Goal: Task Accomplishment & Management: Use online tool/utility

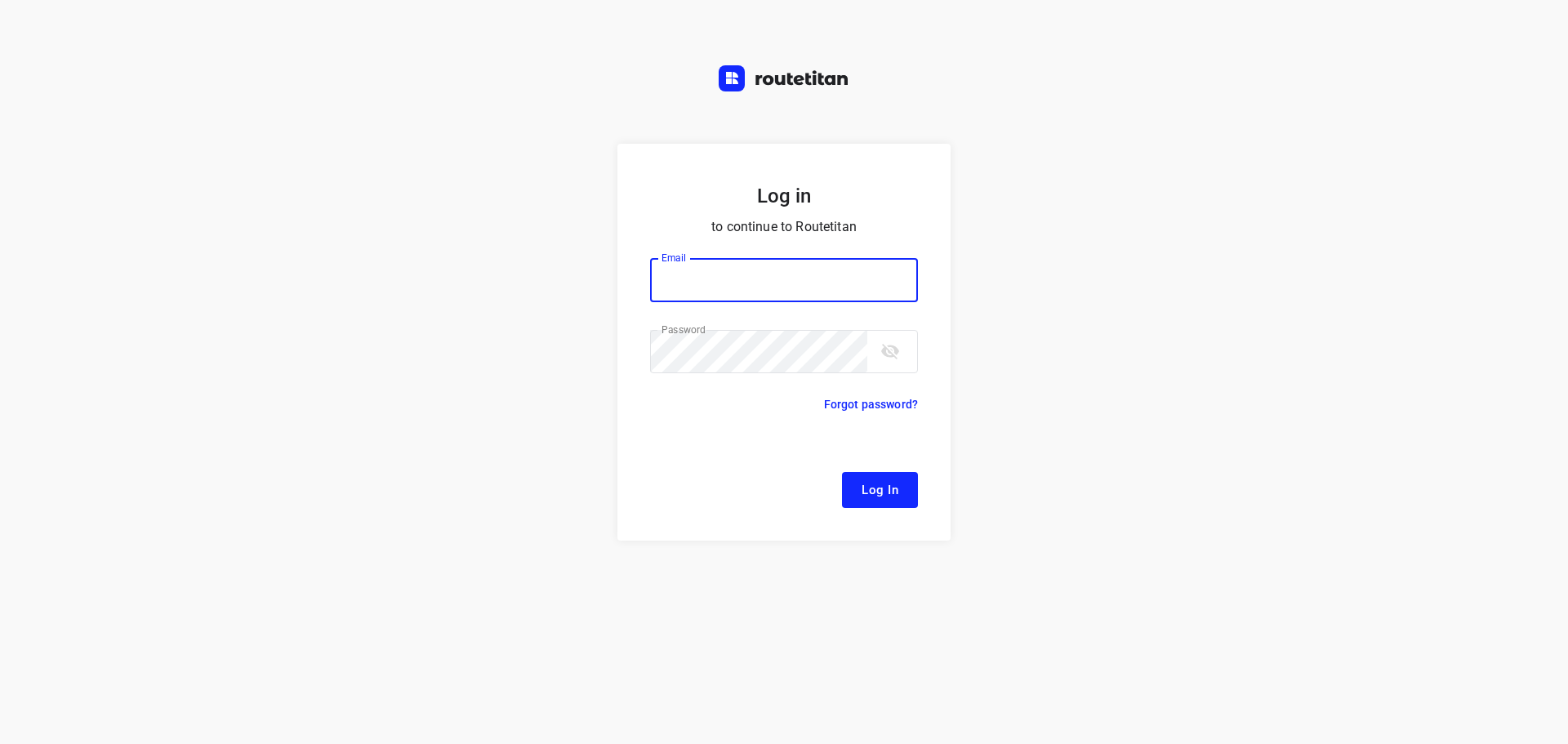
type input "[EMAIL_ADDRESS][DOMAIN_NAME]"
click at [870, 489] on span "Log In" at bounding box center [880, 489] width 37 height 21
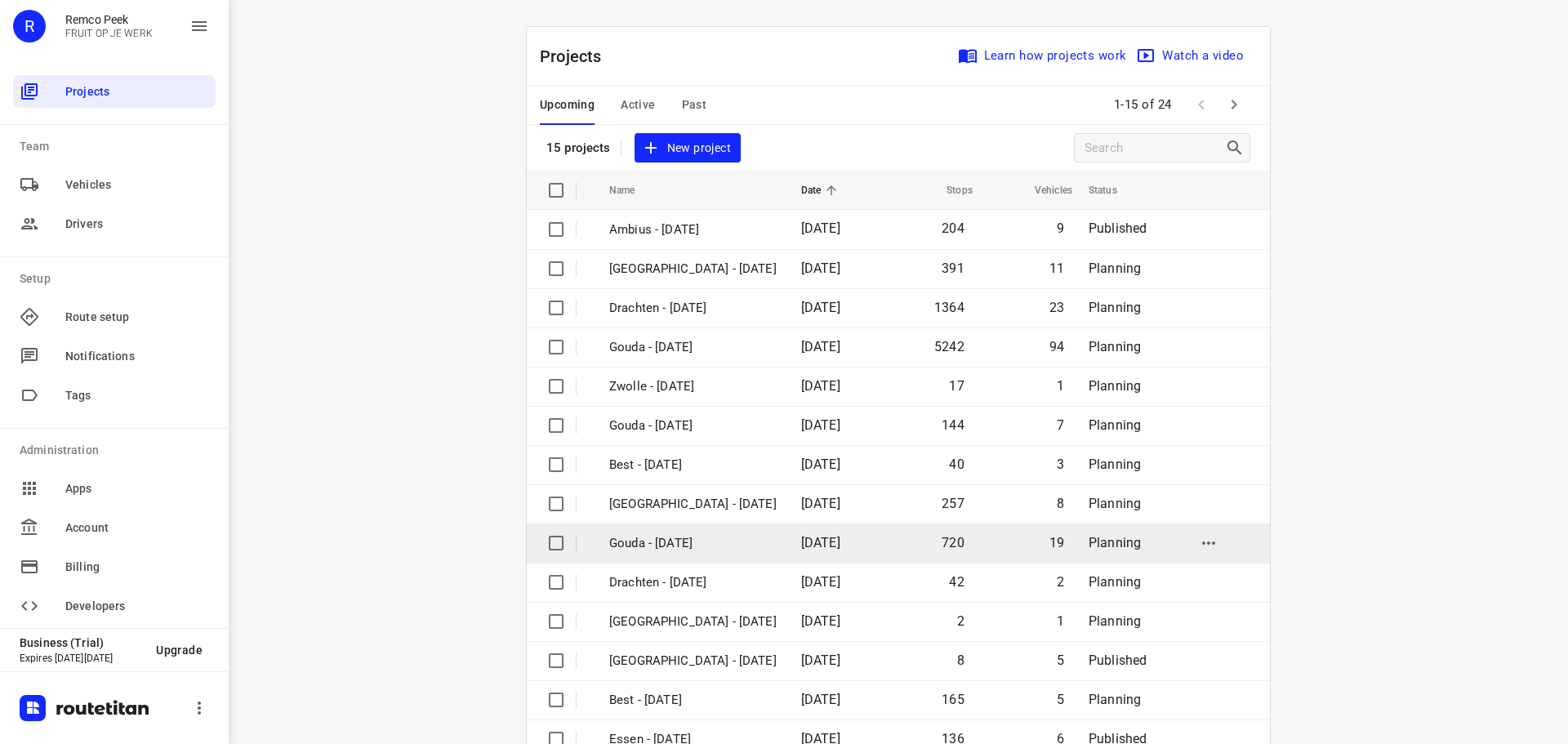
click at [665, 535] on p "Gouda - [DATE]" at bounding box center [693, 543] width 168 height 18
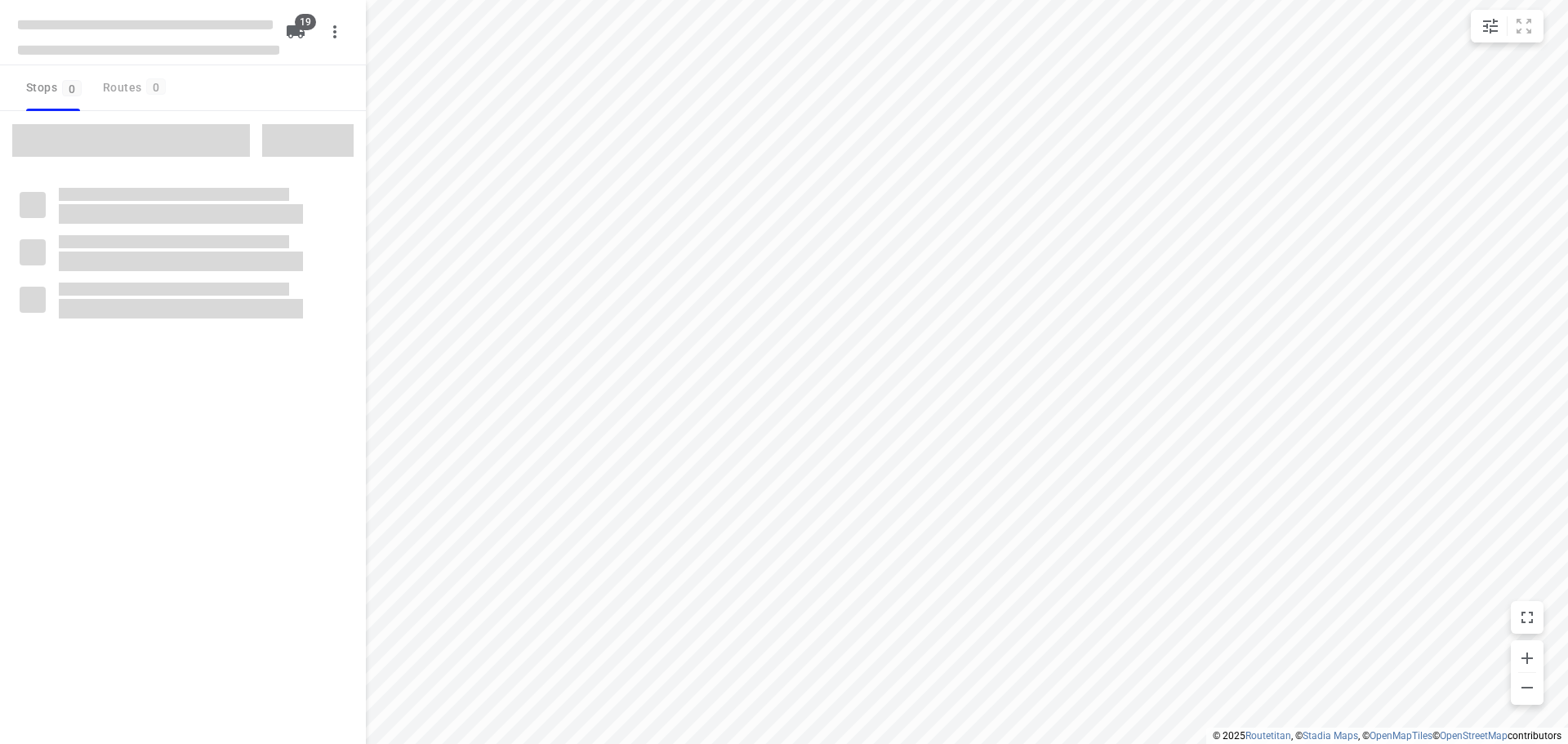
checkbox input "true"
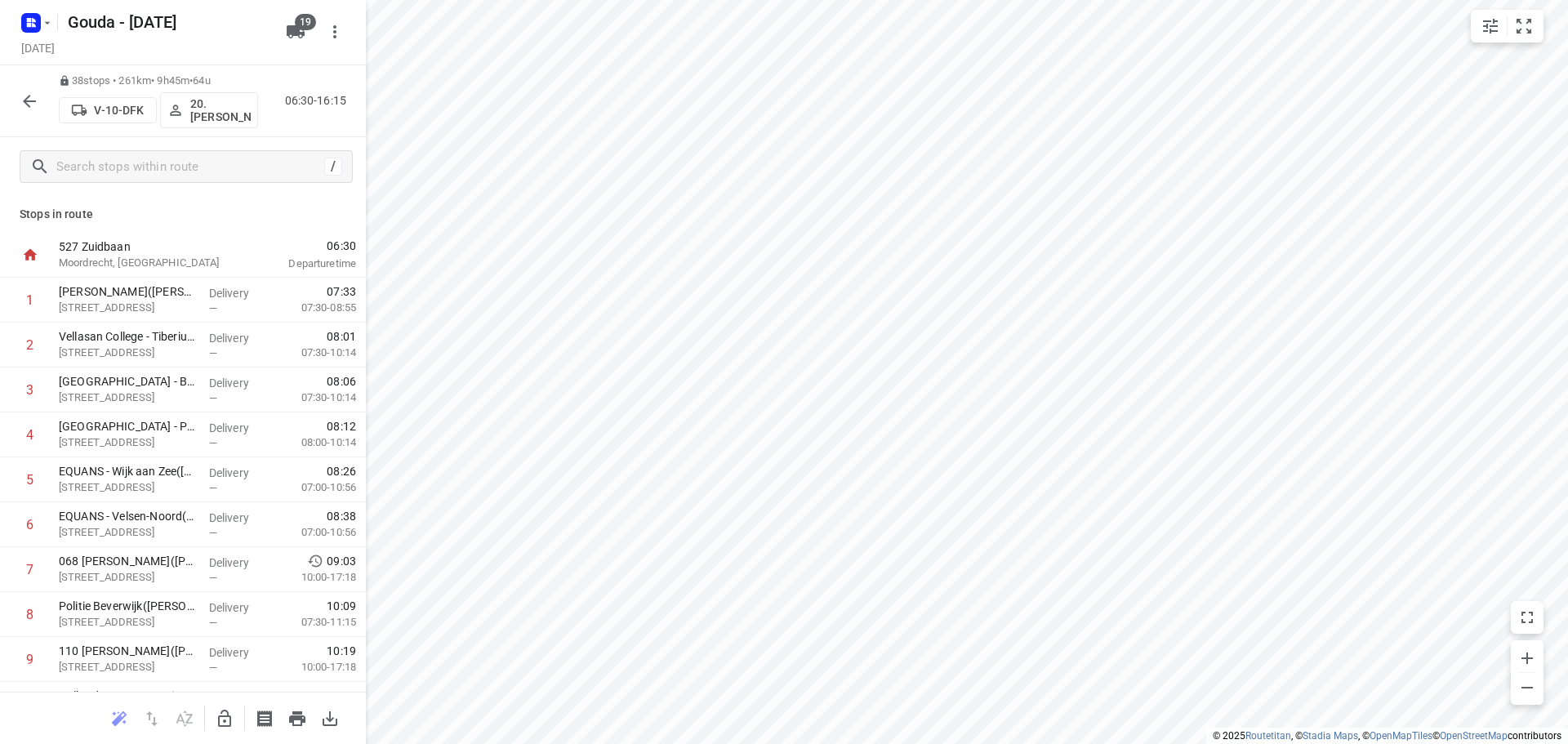
click at [23, 106] on icon "button" at bounding box center [28, 101] width 19 height 19
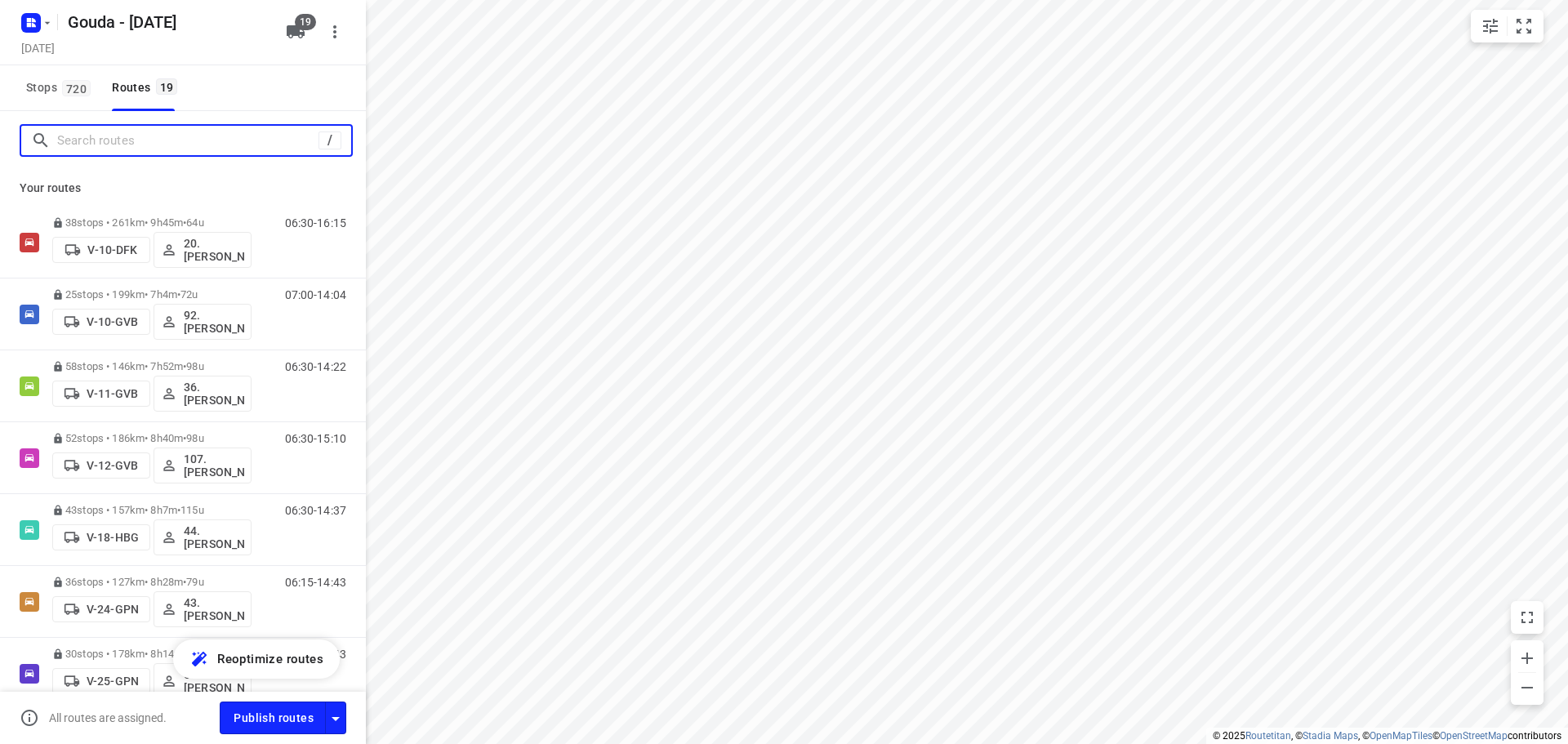
click at [132, 147] on input "Search routes" at bounding box center [188, 141] width 261 height 25
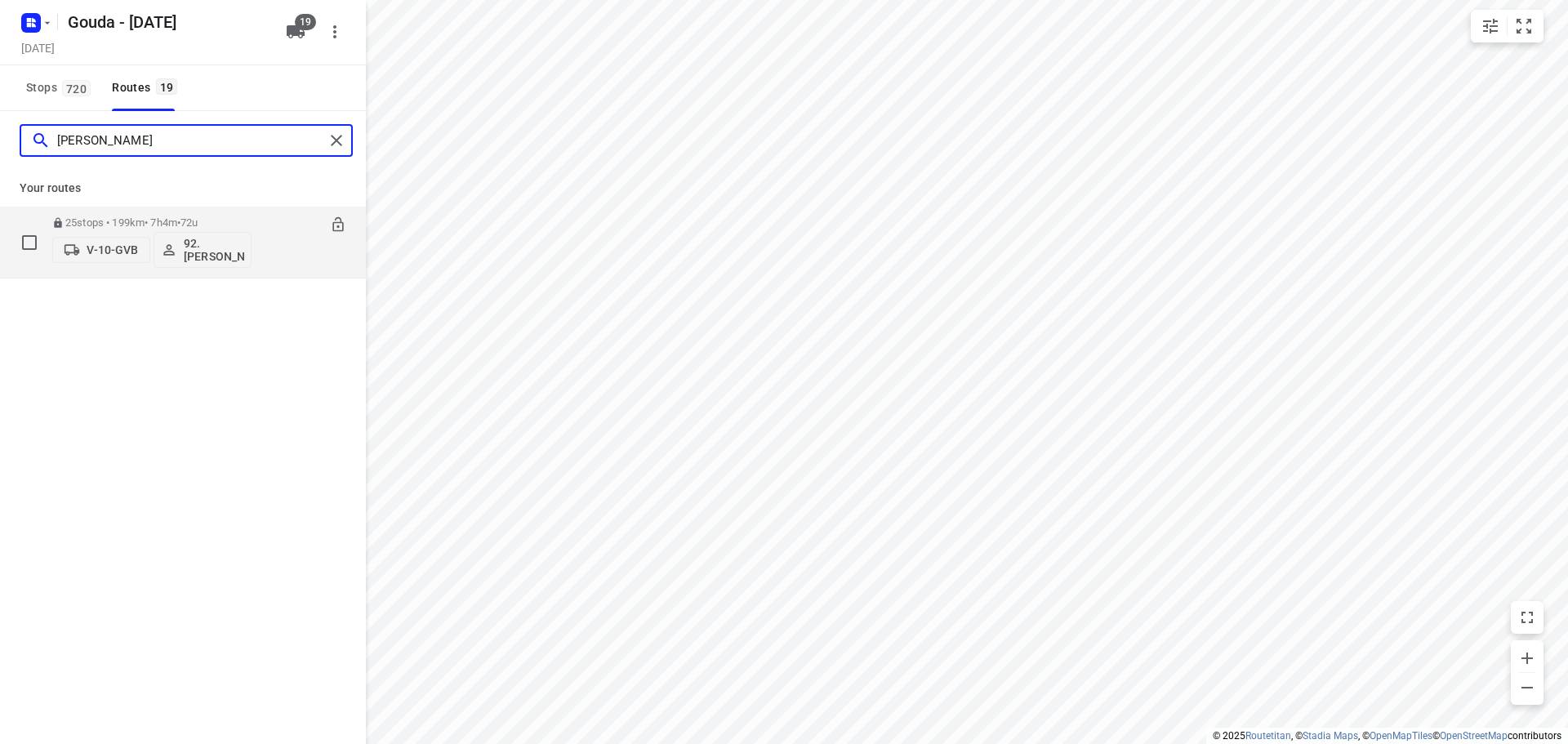
type input "[PERSON_NAME]"
click at [129, 212] on div "25 stops • 199km • 7h4m • 72u V-10-GVB 92.[PERSON_NAME]" at bounding box center [152, 242] width 199 height 68
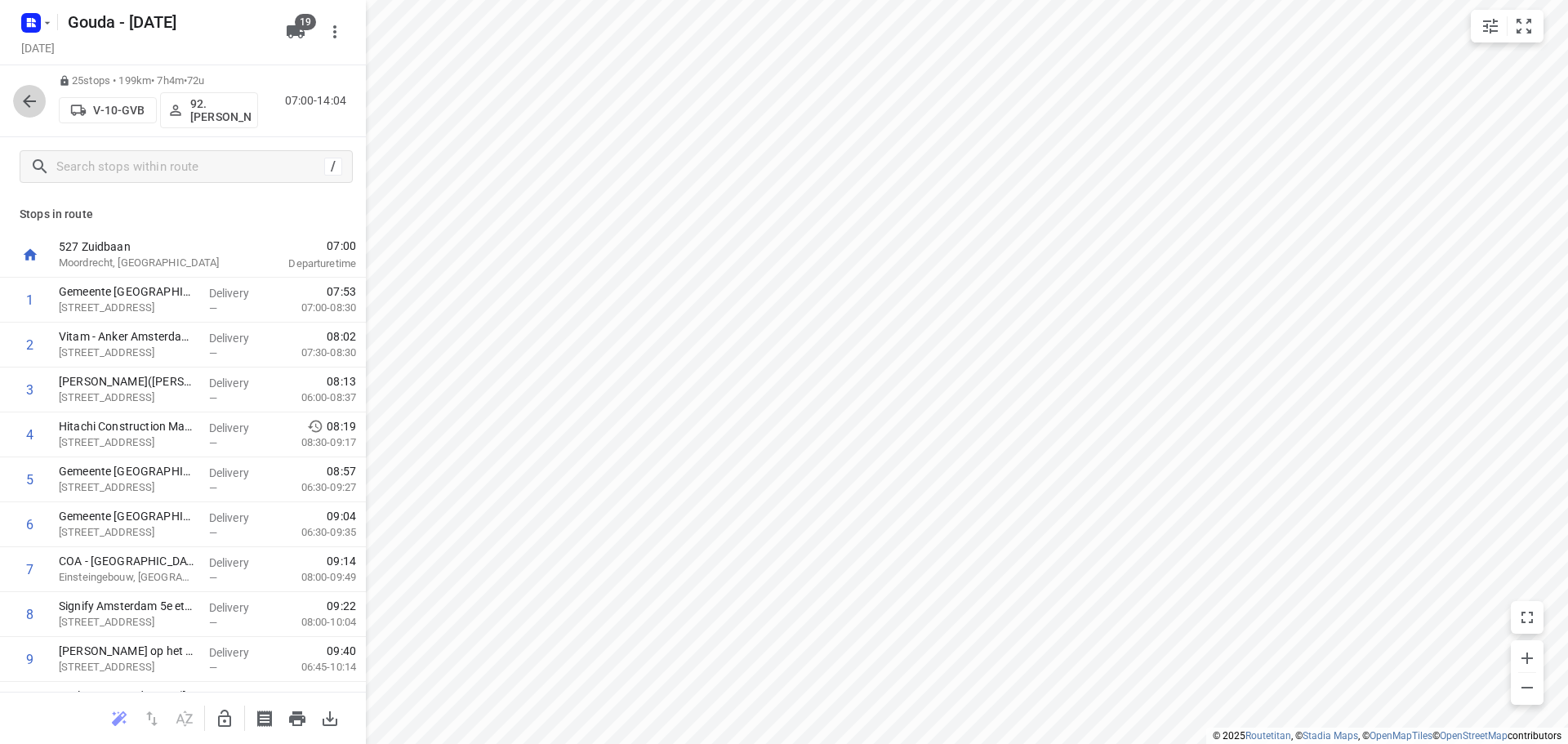
click at [34, 96] on icon "button" at bounding box center [28, 101] width 19 height 19
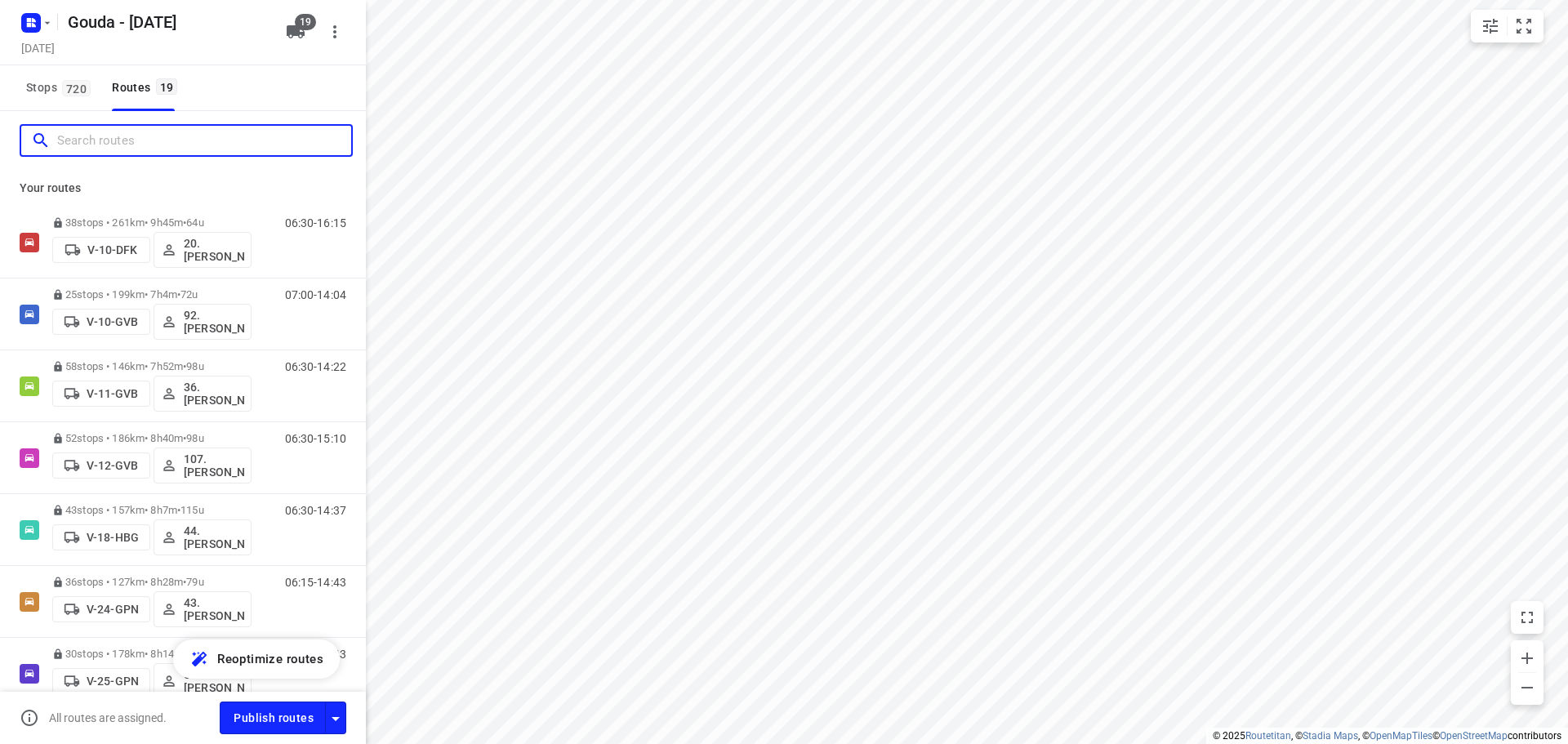
click at [149, 140] on input "Search routes" at bounding box center [204, 141] width 294 height 25
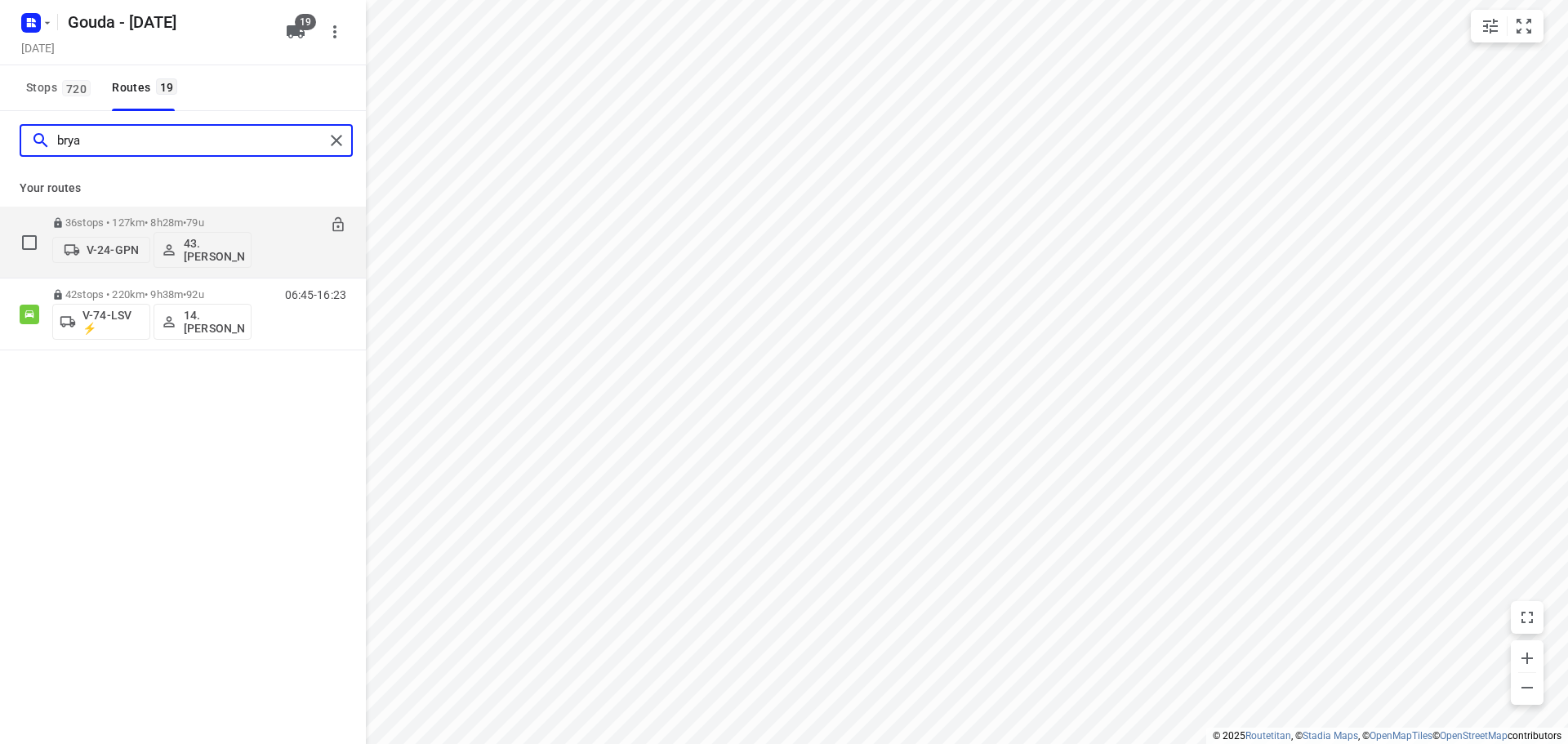
type input "brya"
click at [141, 226] on p "36 stops • 127km • 8h28m • 79u" at bounding box center [152, 222] width 199 height 13
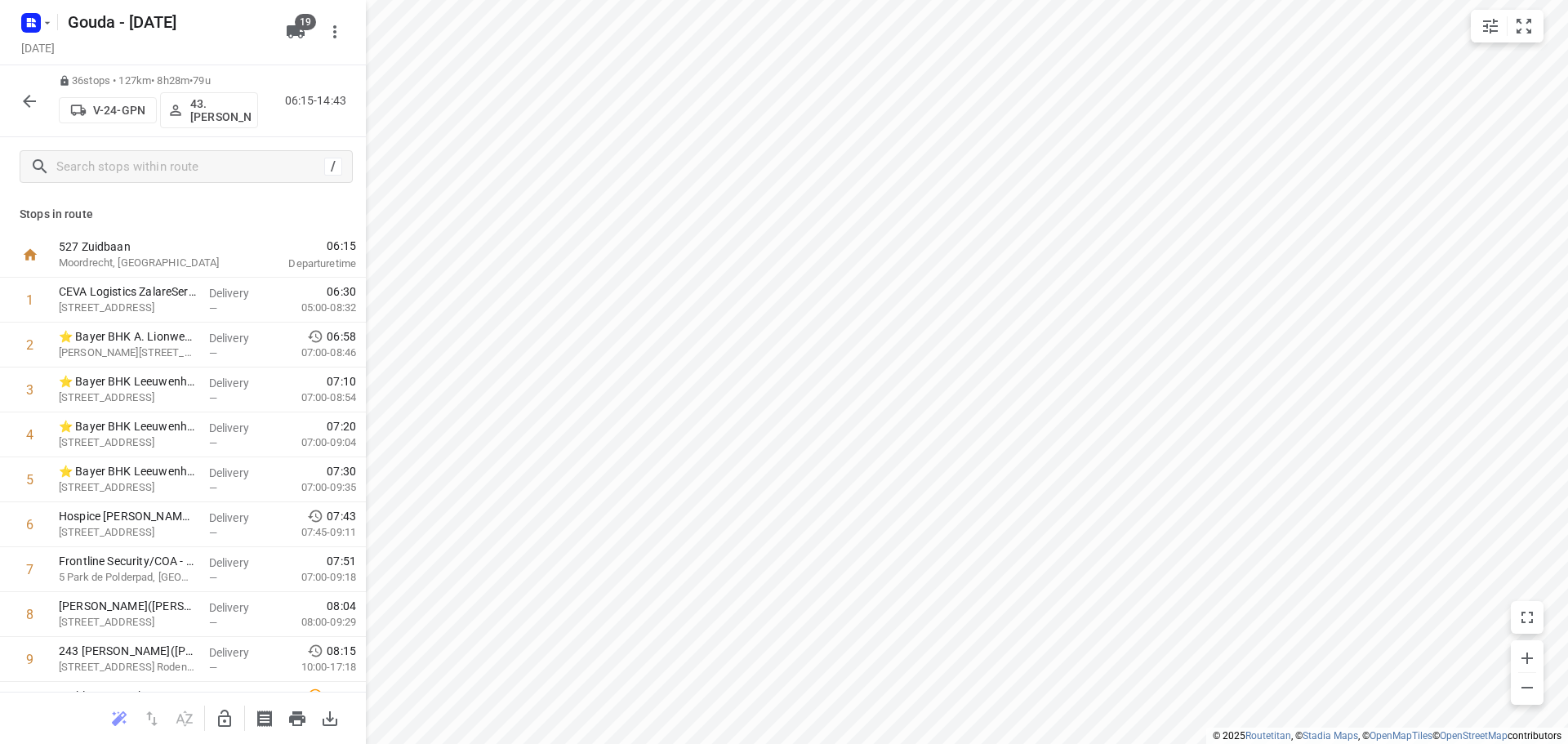
click at [23, 92] on icon "button" at bounding box center [28, 101] width 19 height 19
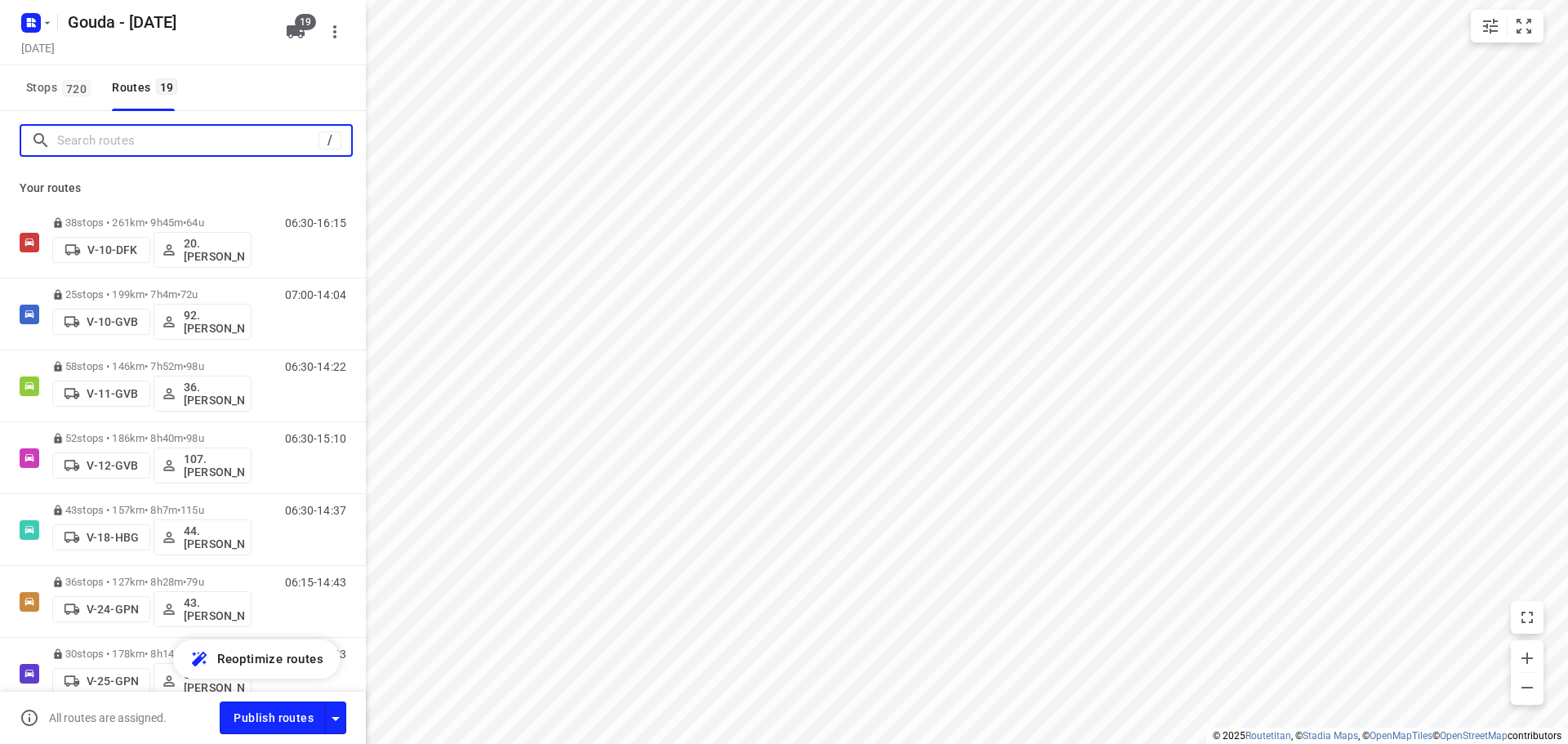
click at [178, 145] on input "Search routes" at bounding box center [188, 141] width 261 height 25
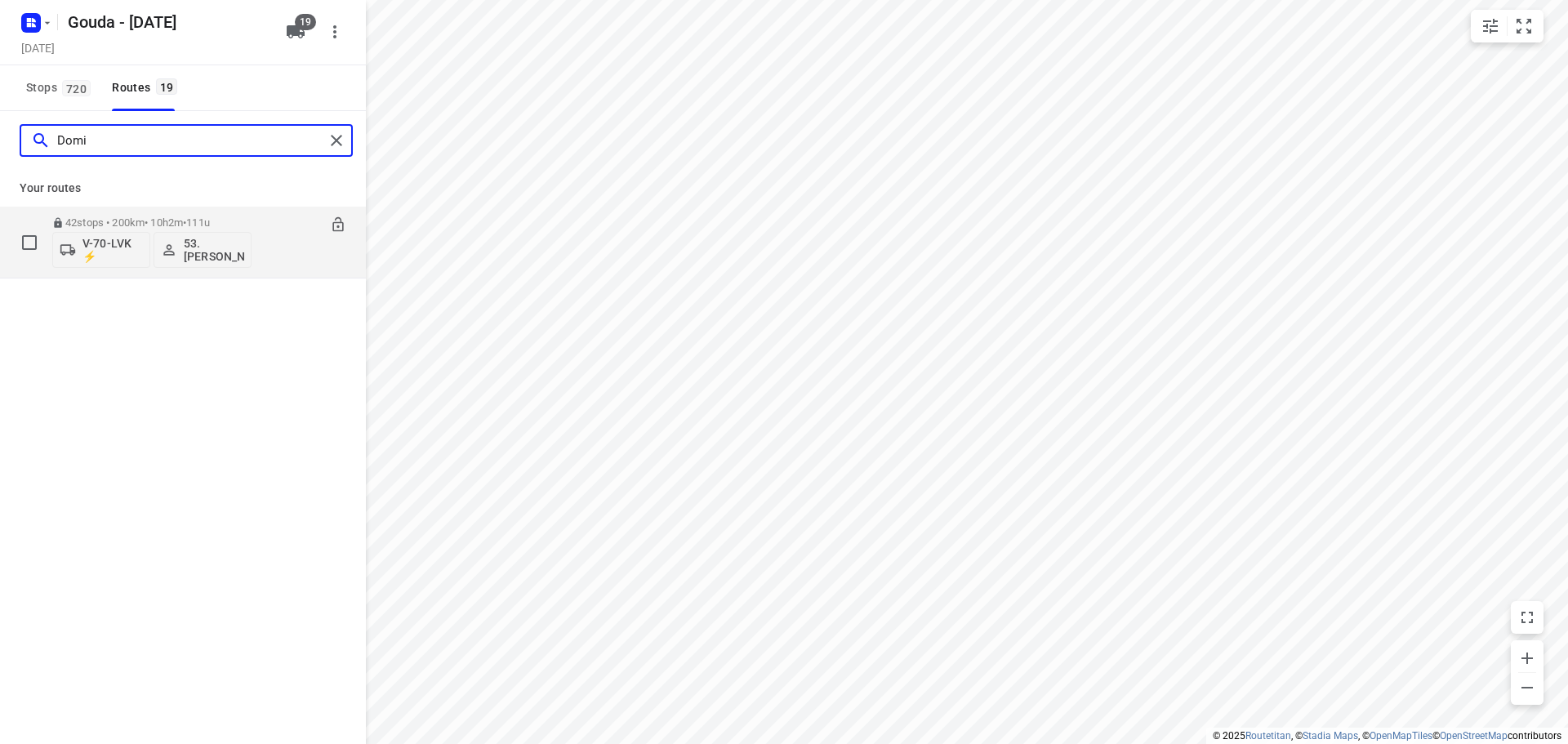
type input "Domi"
click at [165, 214] on div "42 stops • 200km • 10h2m • 111u V-70-LVK ⚡ 53.[PERSON_NAME]" at bounding box center [152, 242] width 199 height 68
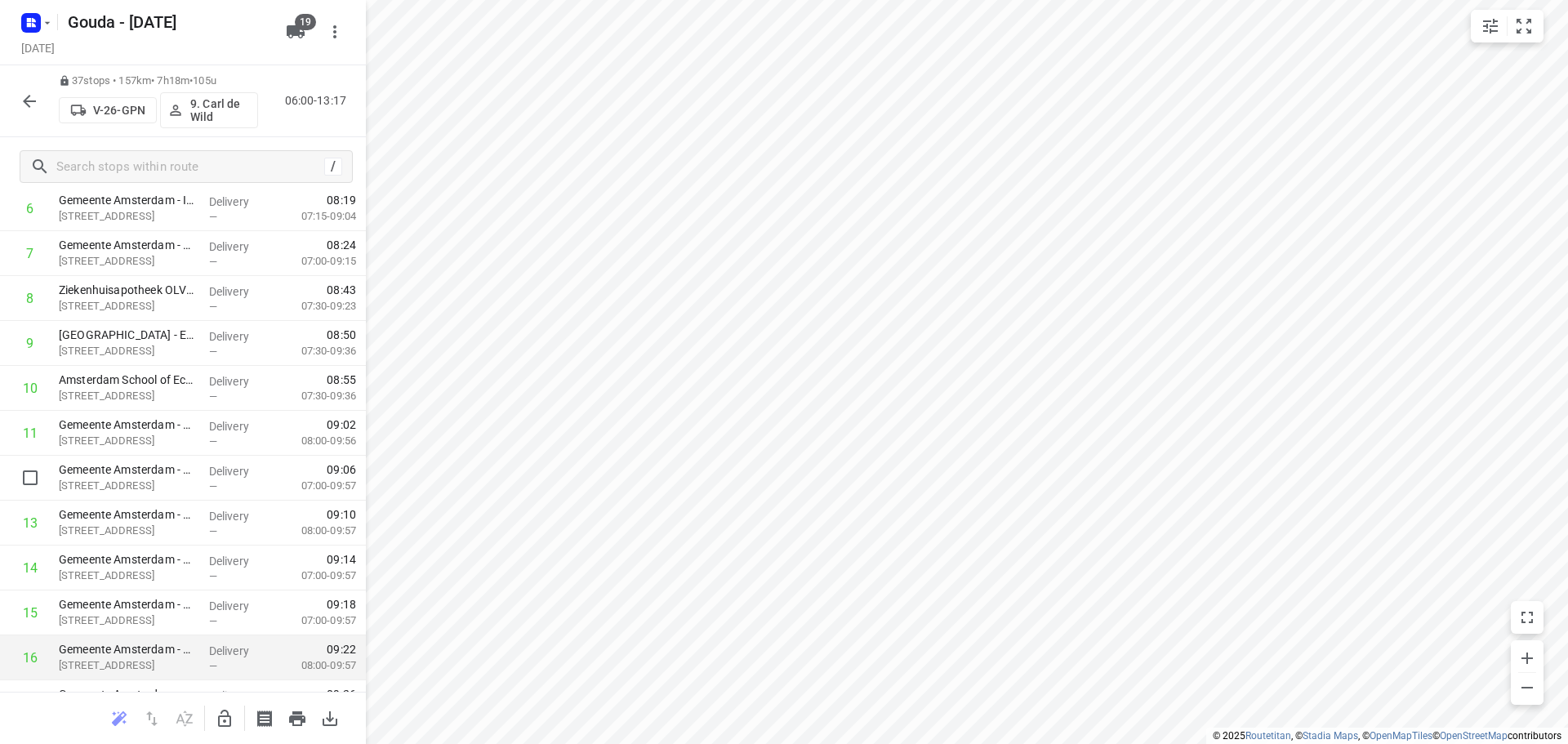
scroll to position [245, 0]
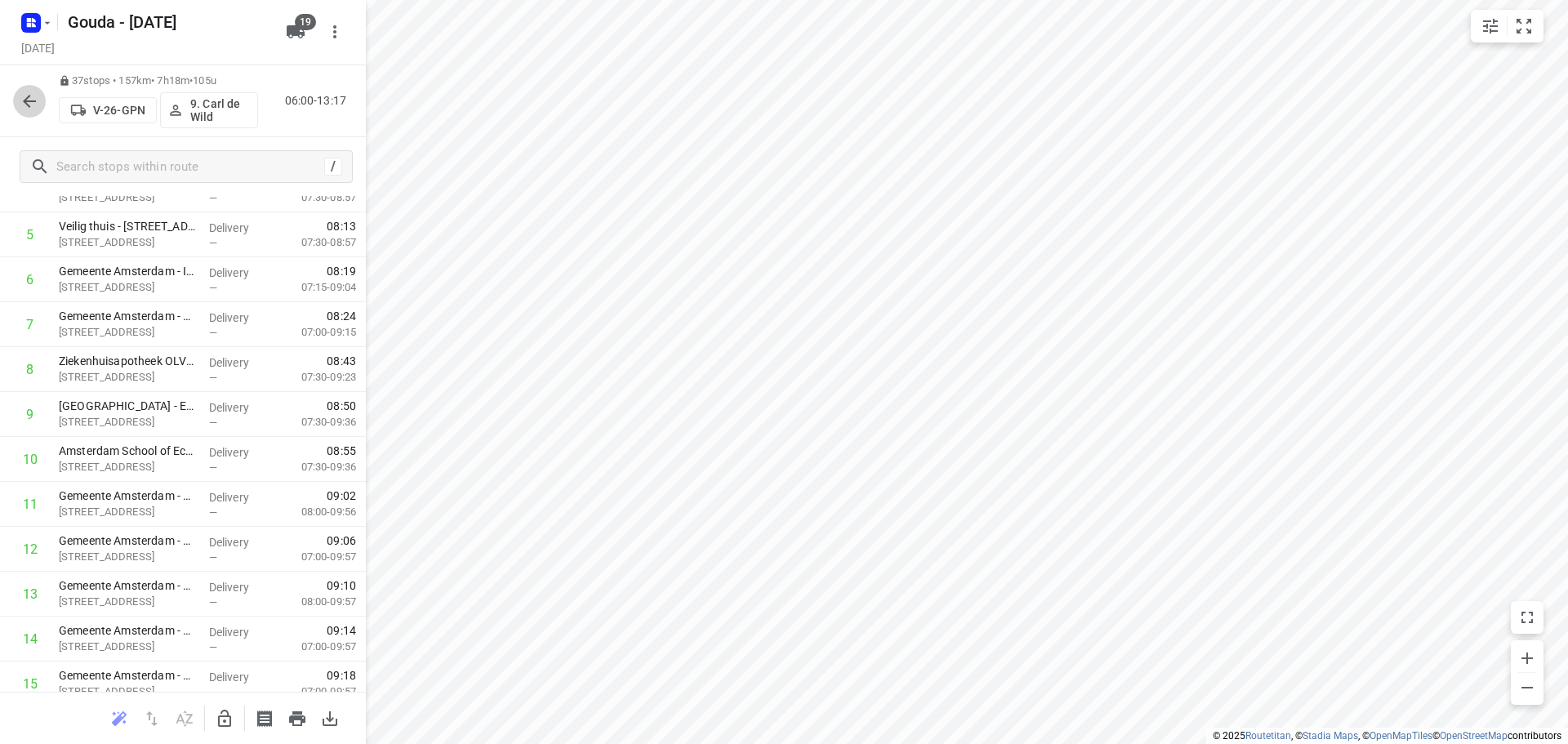
click at [31, 101] on icon "button" at bounding box center [29, 101] width 13 height 13
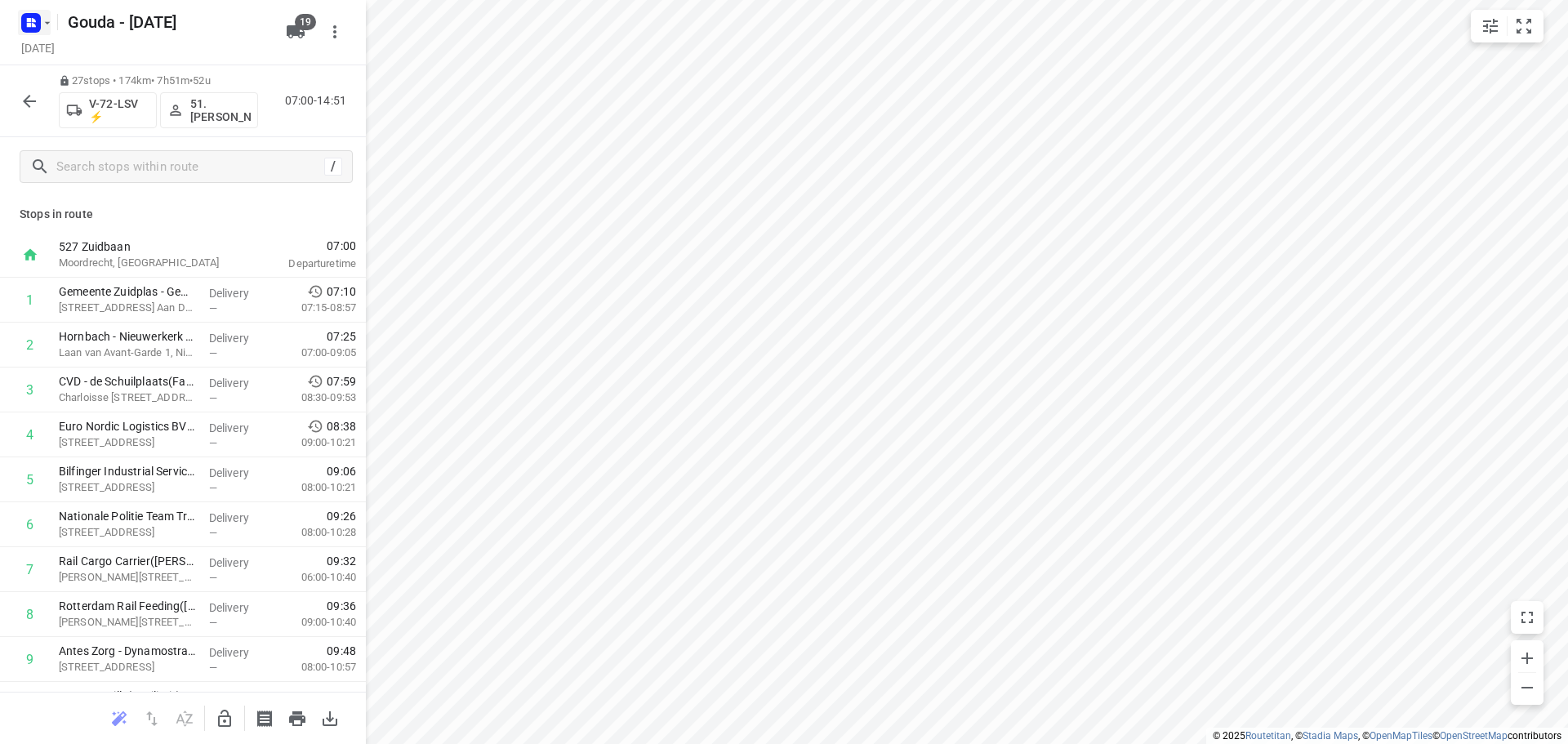
click at [29, 27] on rect "button" at bounding box center [30, 23] width 19 height 19
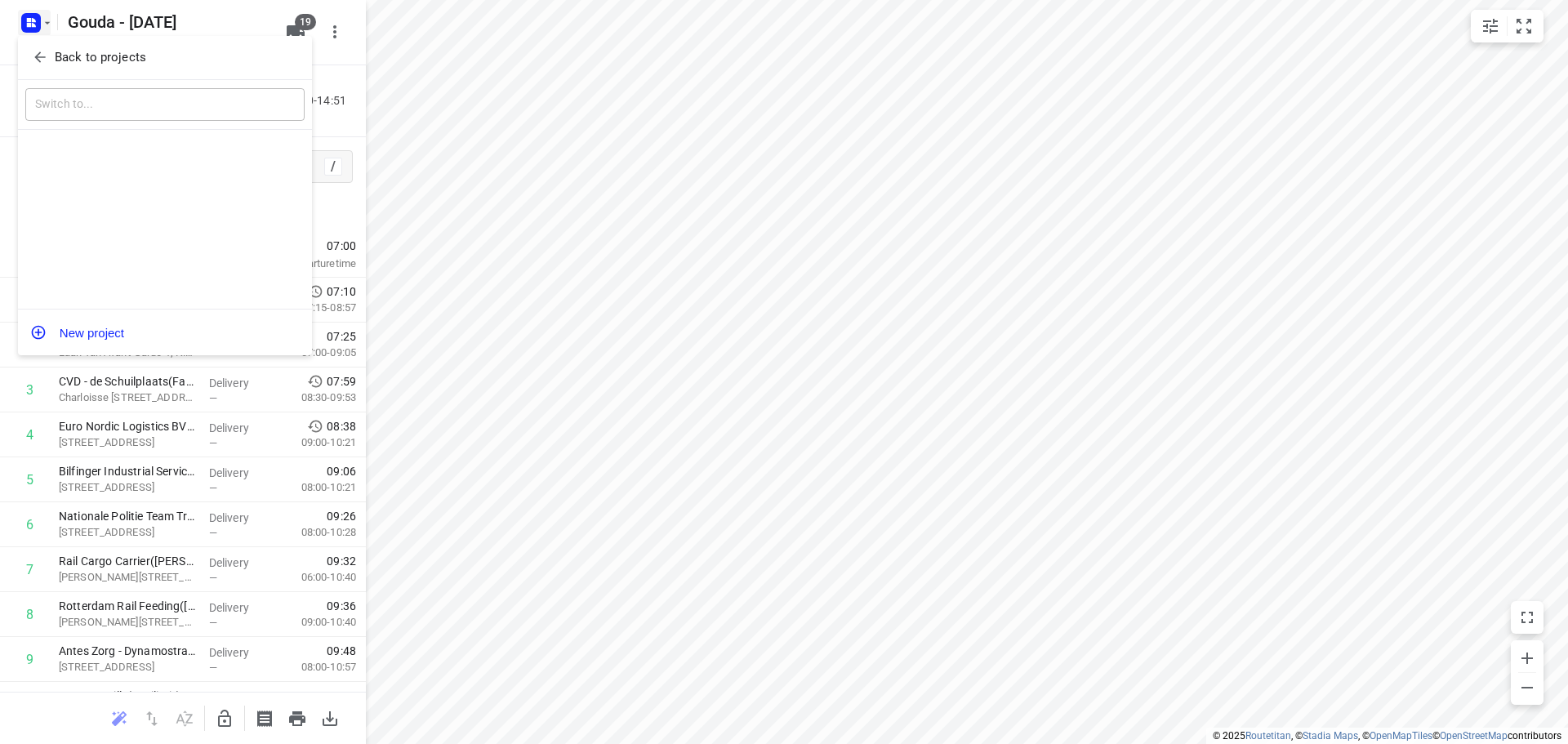
click at [43, 56] on icon "button" at bounding box center [39, 56] width 16 height 16
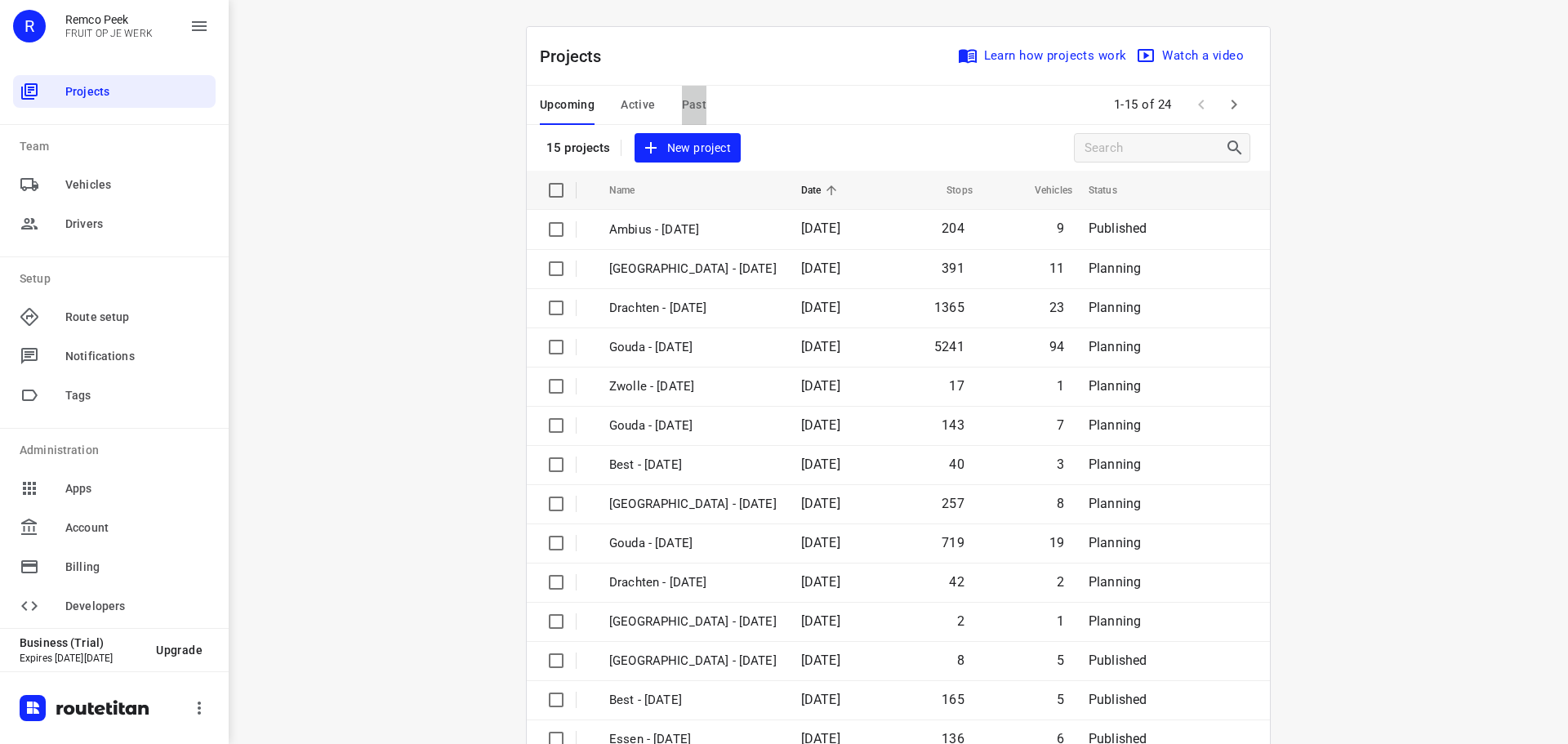
click at [691, 101] on span "Past" at bounding box center [695, 105] width 25 height 20
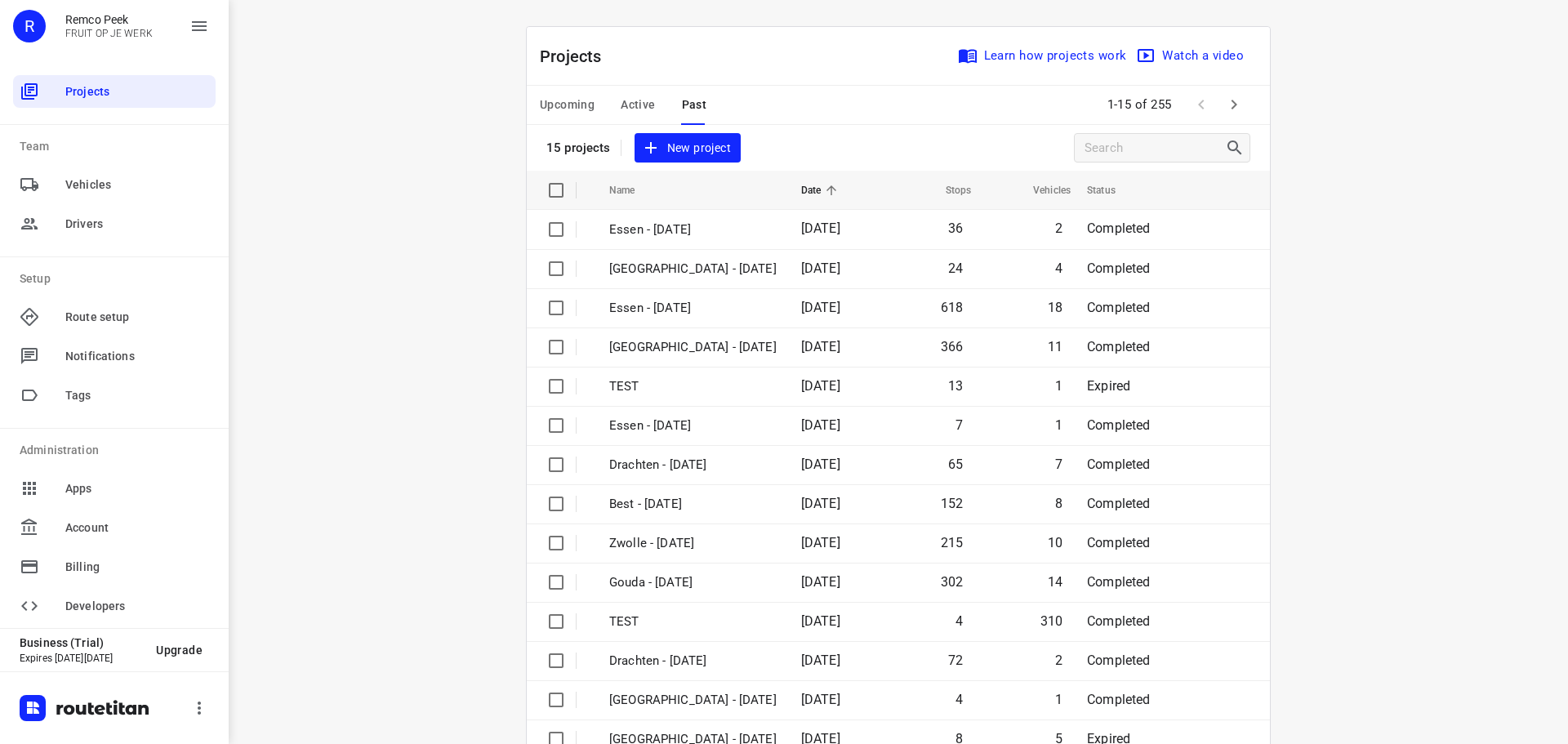
click at [1231, 114] on button "button" at bounding box center [1234, 104] width 33 height 33
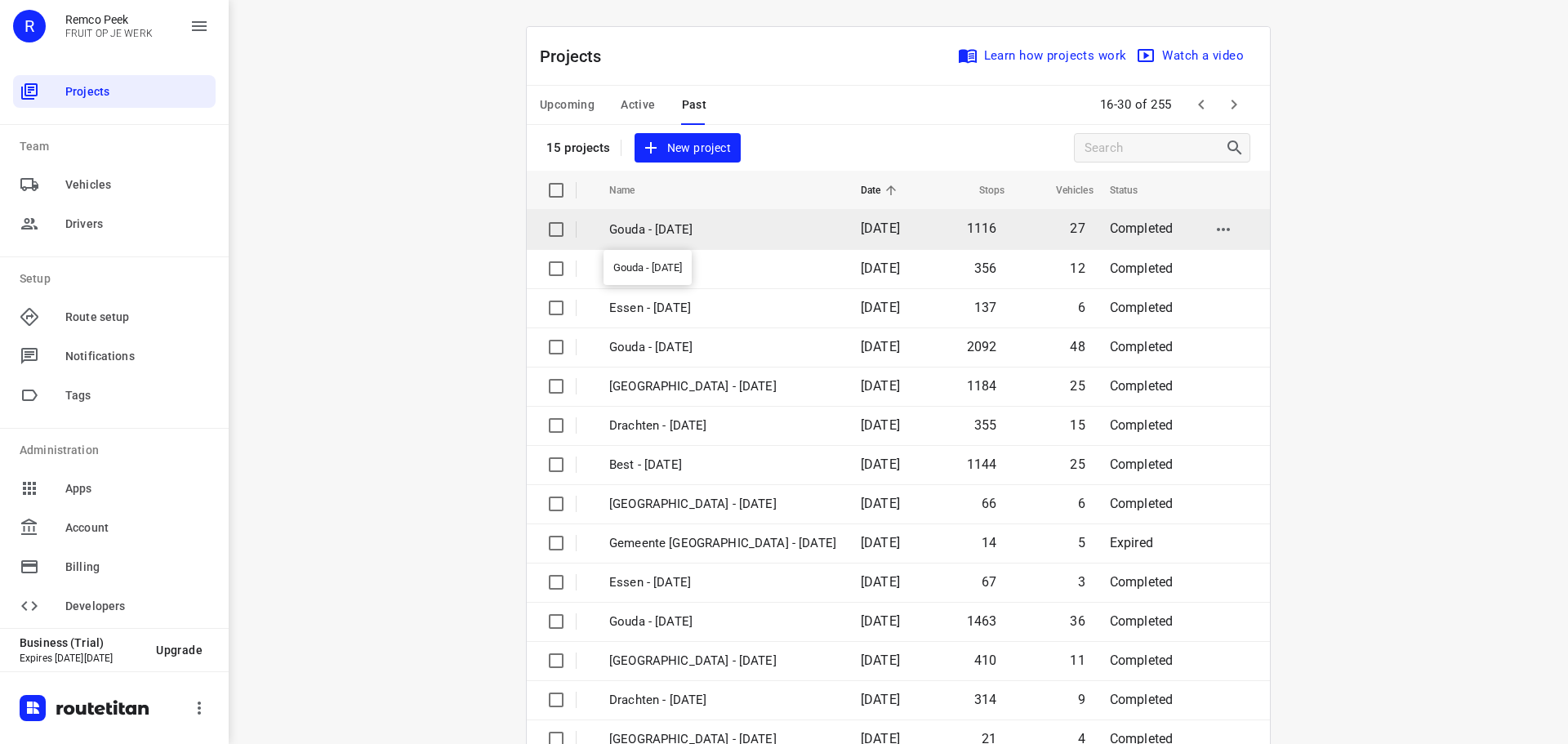
click at [717, 225] on p "Gouda - [DATE]" at bounding box center [722, 230] width 227 height 18
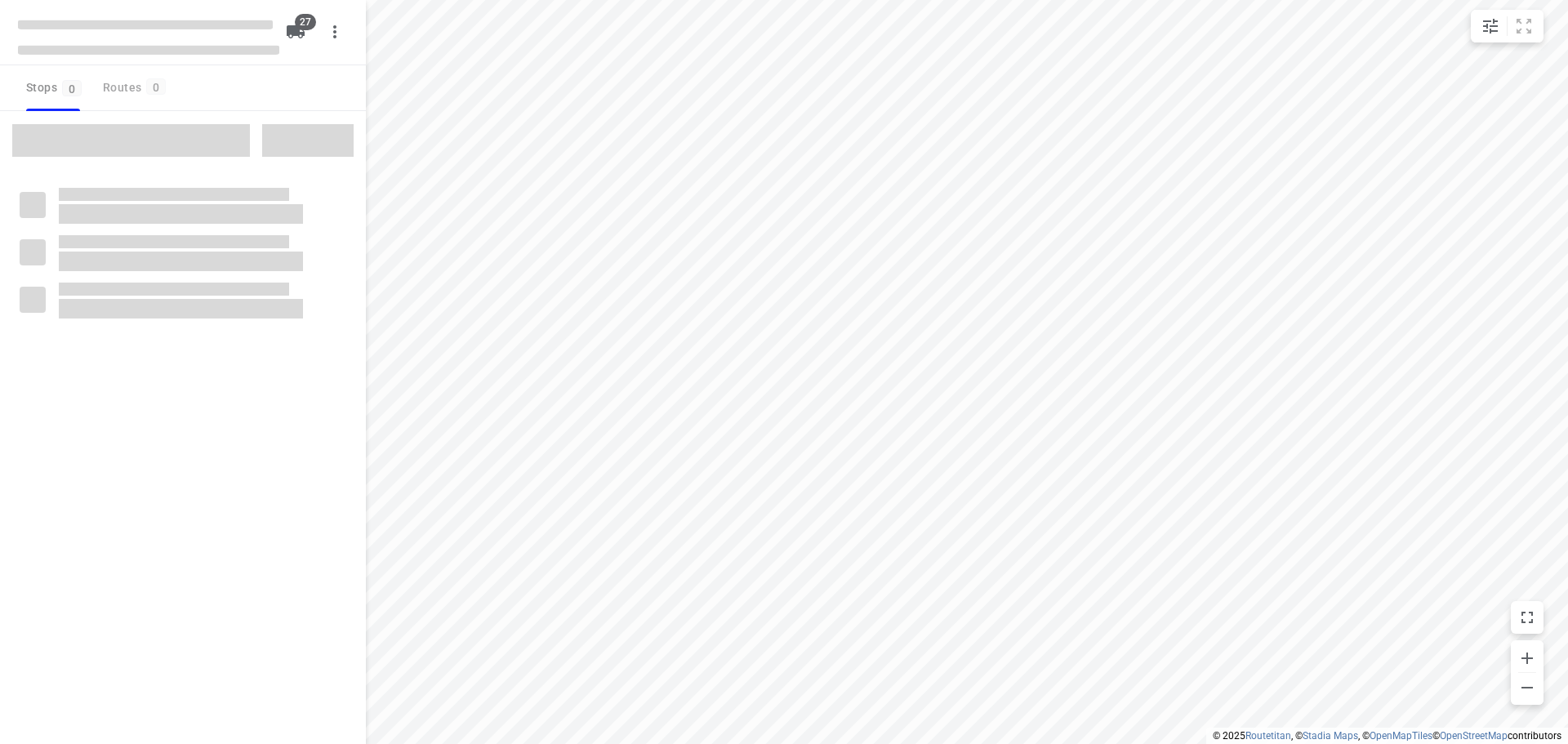
checkbox input "true"
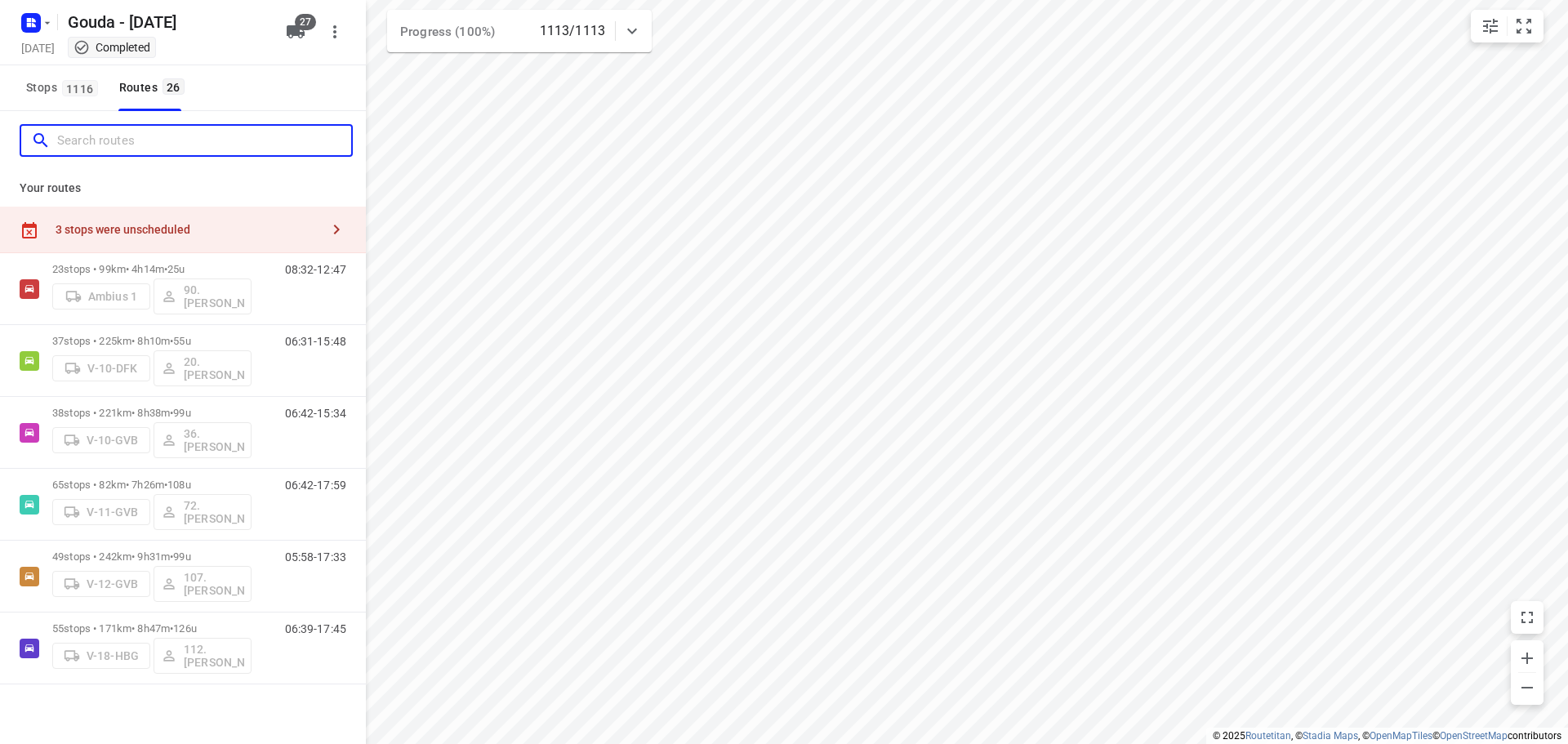
click at [186, 152] on input "Search routes" at bounding box center [204, 141] width 294 height 25
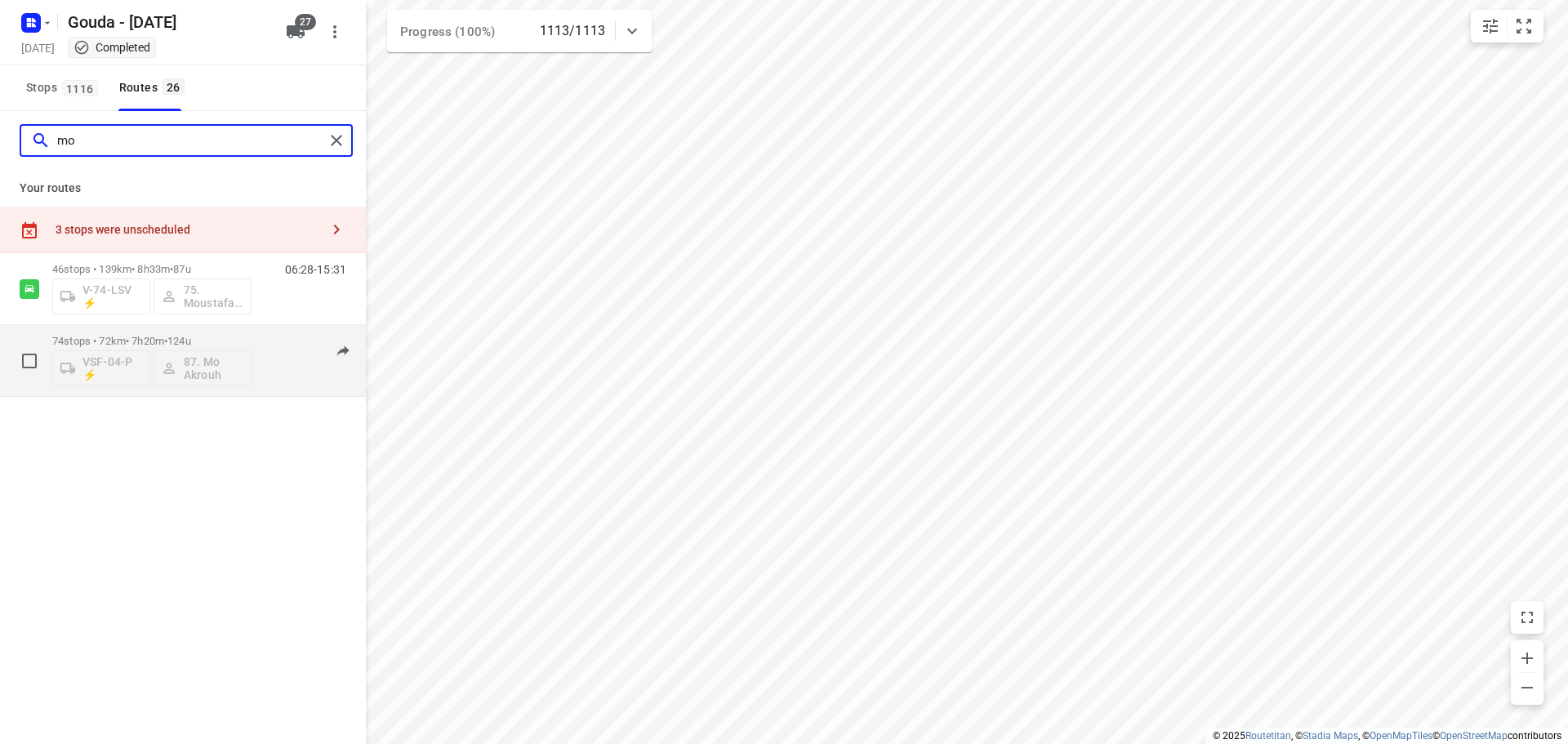
type input "mo"
click at [155, 342] on p "74 stops • 72km • 7h20m • 124u" at bounding box center [152, 341] width 199 height 13
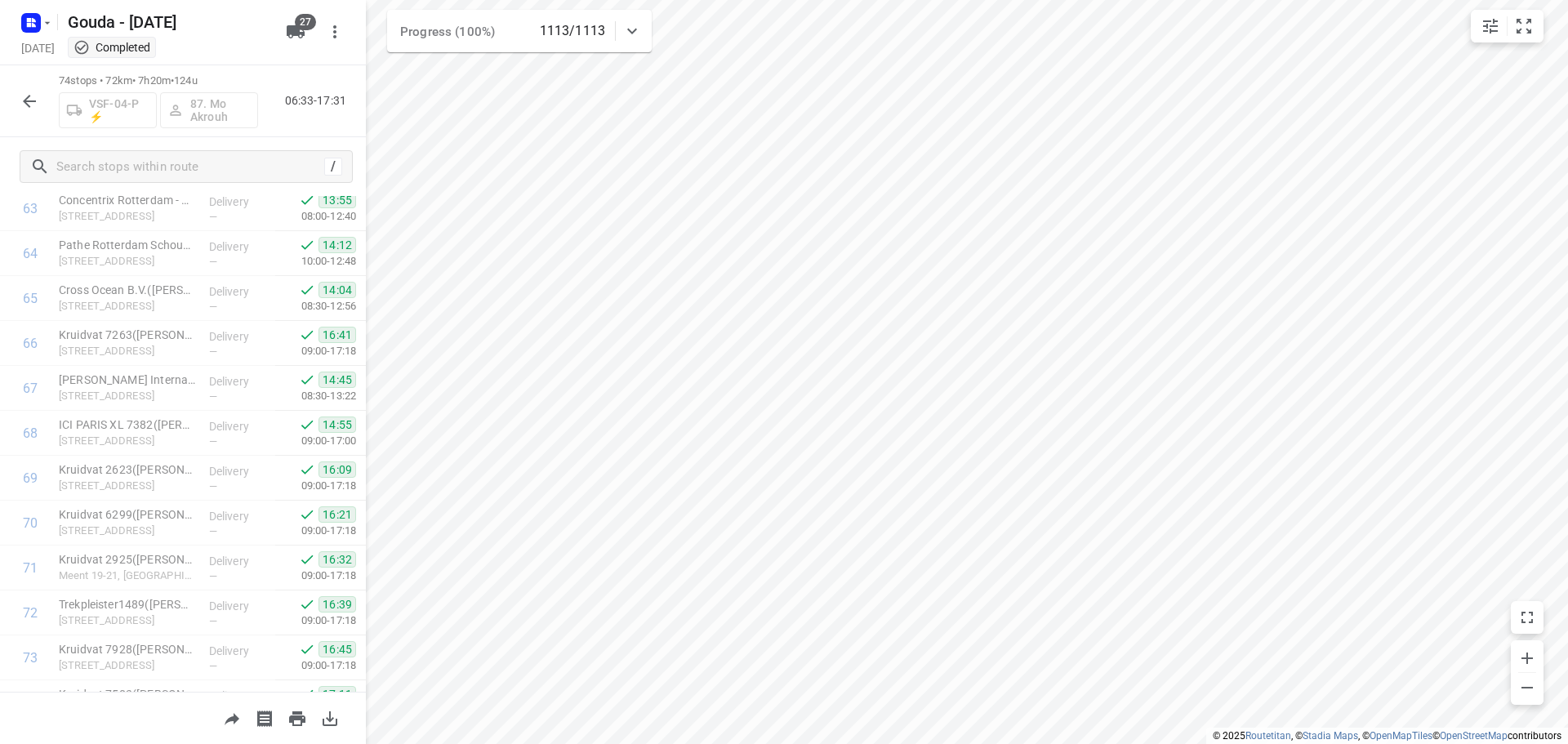
scroll to position [3001, 0]
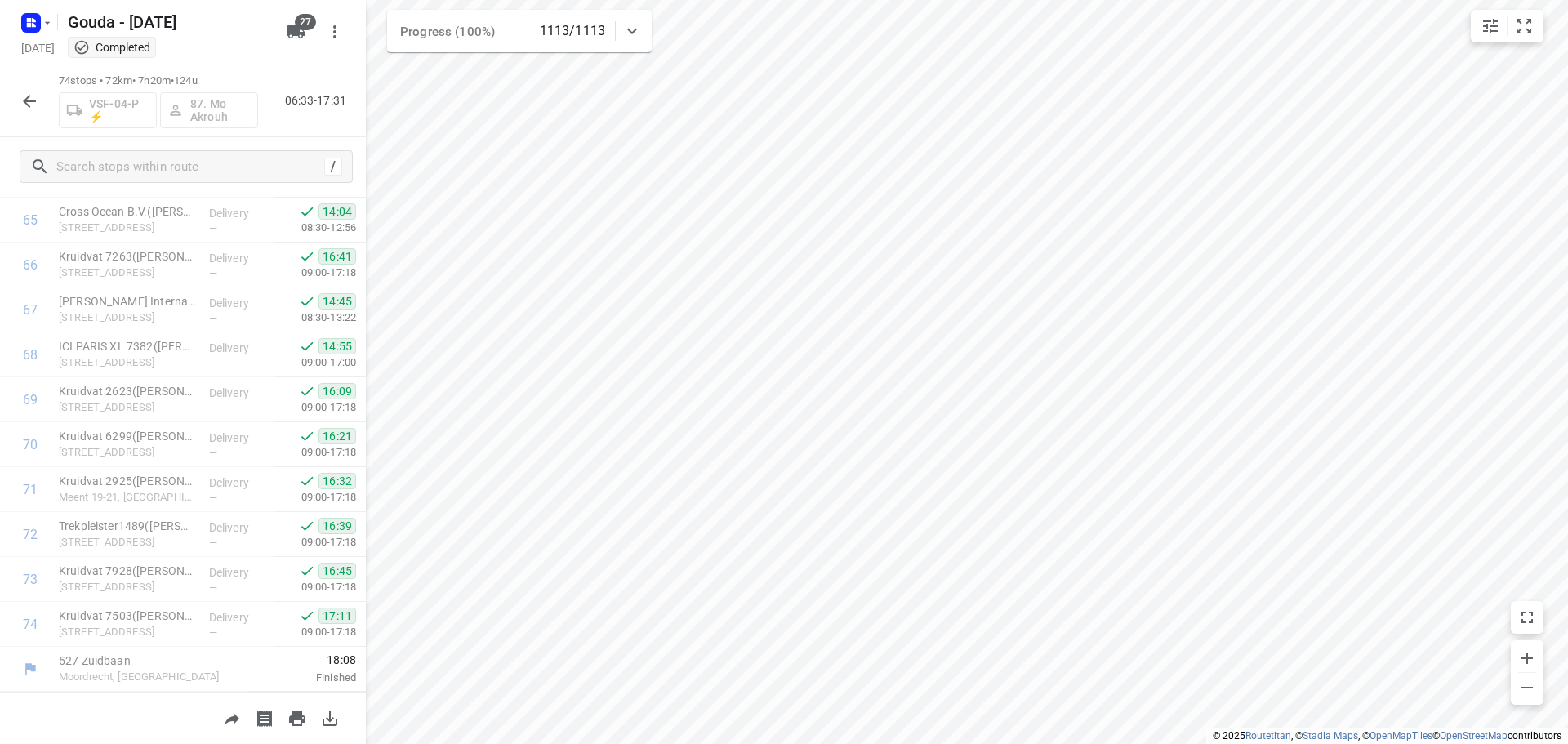
click at [23, 100] on icon "button" at bounding box center [28, 101] width 19 height 19
